Goal: Task Accomplishment & Management: Complete application form

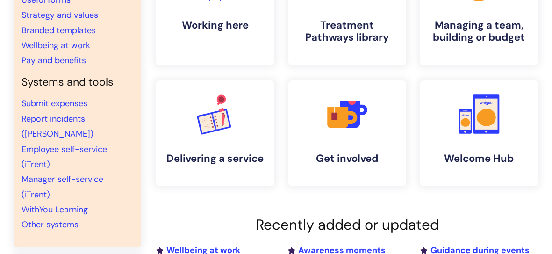
scroll to position [145, 0]
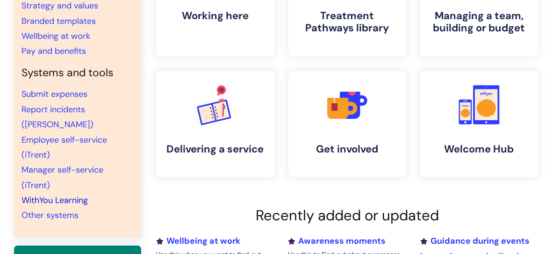
click at [75, 195] on link "WithYou Learning" at bounding box center [55, 200] width 66 height 11
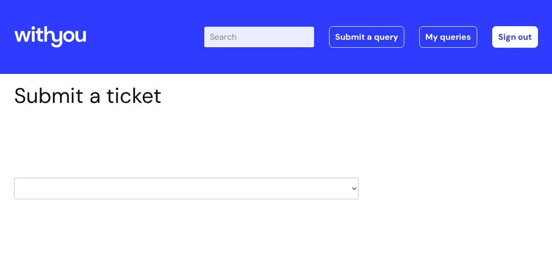
click at [354, 188] on select "HR / People IT and Support Clinical Drug Alerts Finance Accounts Data Support T…" at bounding box center [186, 189] width 345 height 22
select select "learning_and_development"
click at [14, 178] on select "HR / People IT and Support Clinical Drug Alerts Finance Accounts Data Support T…" at bounding box center [186, 189] width 345 height 22
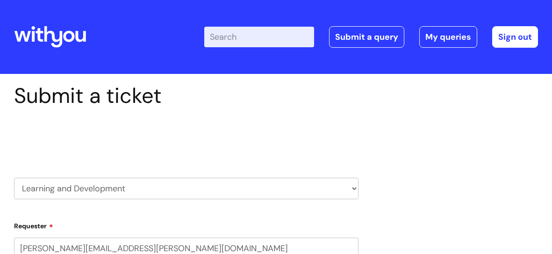
select select "80004286530"
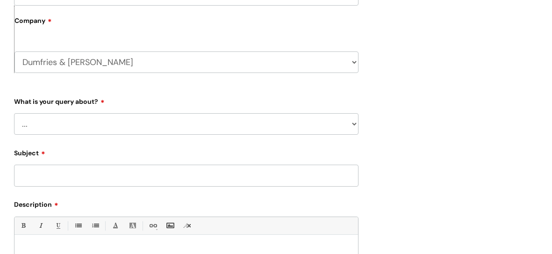
scroll to position [260, 0]
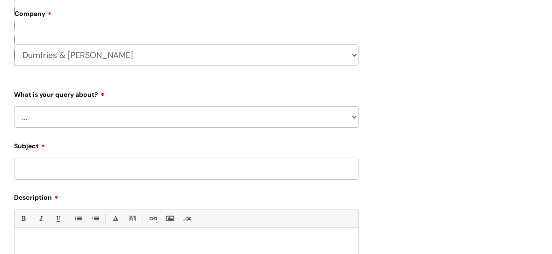
click at [355, 117] on select "... Question about a training course or session booking Ask about apprenticeshi…" at bounding box center [186, 117] width 345 height 22
click at [14, 106] on select "... Question about a training course or session booking Ask about apprenticeshi…" at bounding box center [186, 117] width 345 height 22
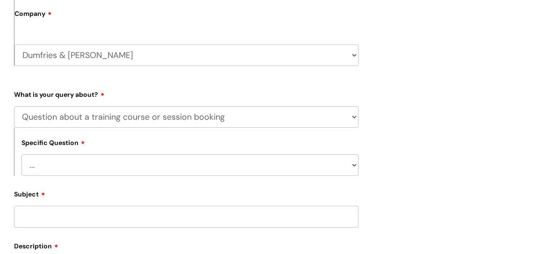
click at [357, 164] on select "... Training booking request Training dates/timetable Enquiry about a topic or …" at bounding box center [190, 165] width 337 height 22
click at [439, 134] on div "Submit a ticket Select issue type HR / People IT and Support Clinical Drug Aler…" at bounding box center [276, 129] width 538 height 612
click at [356, 114] on select "... Question about a training course or session booking Ask about apprenticeshi…" at bounding box center [186, 117] width 345 height 22
select select "Can’t log in or access learning"
click at [14, 106] on select "... Question about a training course or session booking Ask about apprenticeshi…" at bounding box center [186, 117] width 345 height 22
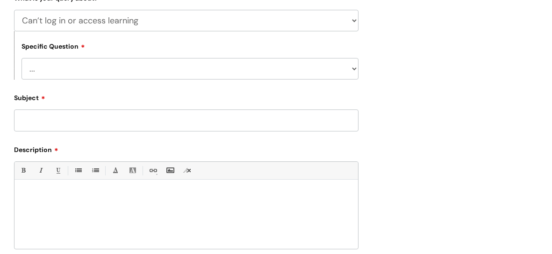
scroll to position [357, 0]
click at [33, 114] on input "Subject" at bounding box center [186, 120] width 345 height 22
type input "I"
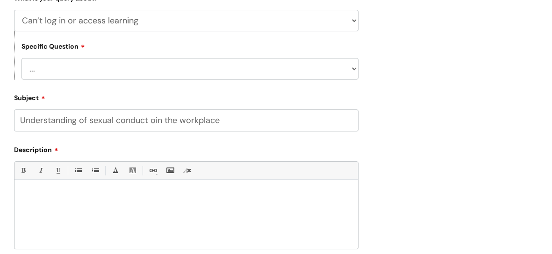
click at [156, 120] on input "Understanding of sexual conduct oin the workplace" at bounding box center [186, 120] width 345 height 22
type input "Understanding of sexual conduct in the workplace"
click at [28, 197] on p at bounding box center [187, 195] width 330 height 8
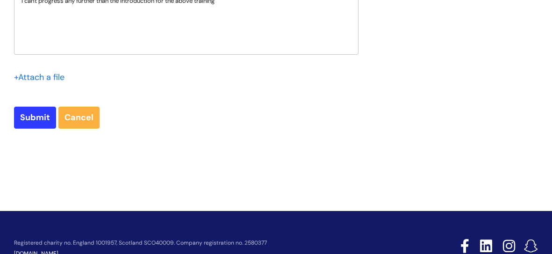
scroll to position [583, 0]
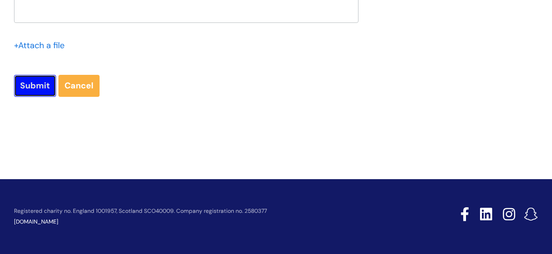
click at [42, 87] on input "Submit" at bounding box center [35, 86] width 42 height 22
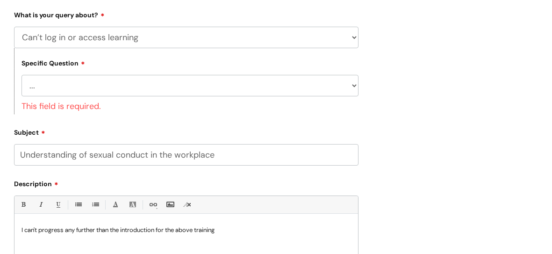
scroll to position [337, 0]
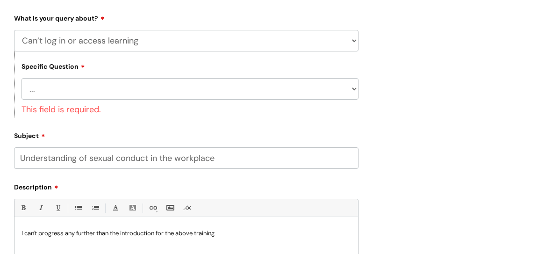
click at [355, 89] on select "... Issue accessing WithYou Learning Issue accessing an internal course Issue a…" at bounding box center [190, 89] width 337 height 22
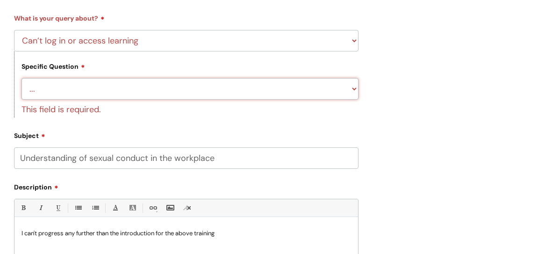
select select "Issue accessing WithYou Learning"
click at [22, 78] on select "... Issue accessing WithYou Learning Issue accessing an internal course Issue a…" at bounding box center [190, 89] width 337 height 22
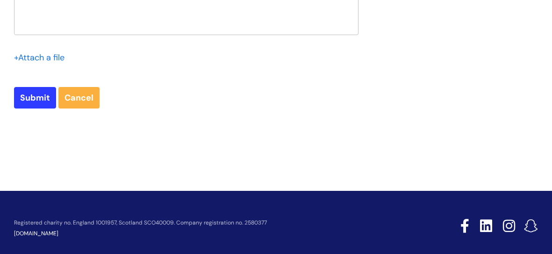
scroll to position [600, 0]
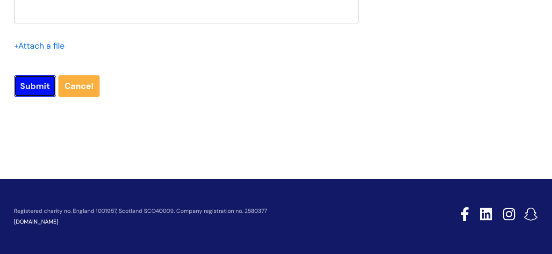
click at [42, 92] on input "Submit" at bounding box center [35, 86] width 42 height 22
type input "Please Wait..."
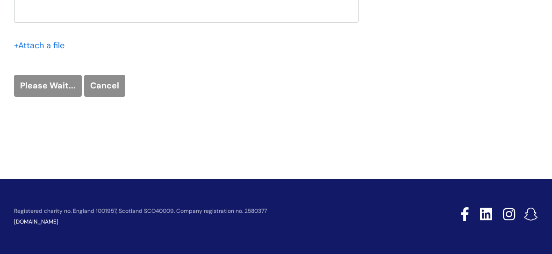
scroll to position [583, 0]
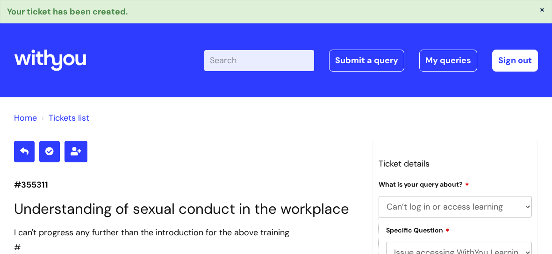
select select "Can’t log in or access learning"
select select "Issue accessing WithYou Learning"
